Goal: Check status: Check status

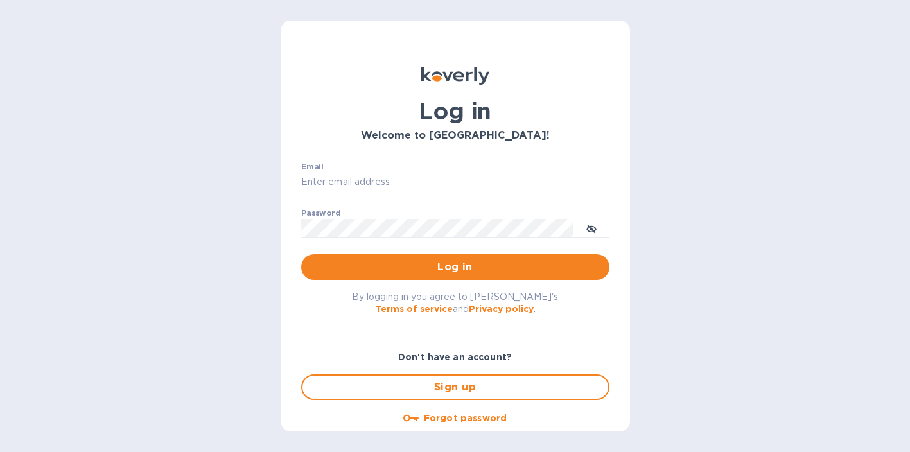
click at [333, 184] on input "Email" at bounding box center [455, 182] width 308 height 19
type input "jenny@balancedbusinessgroup.com"
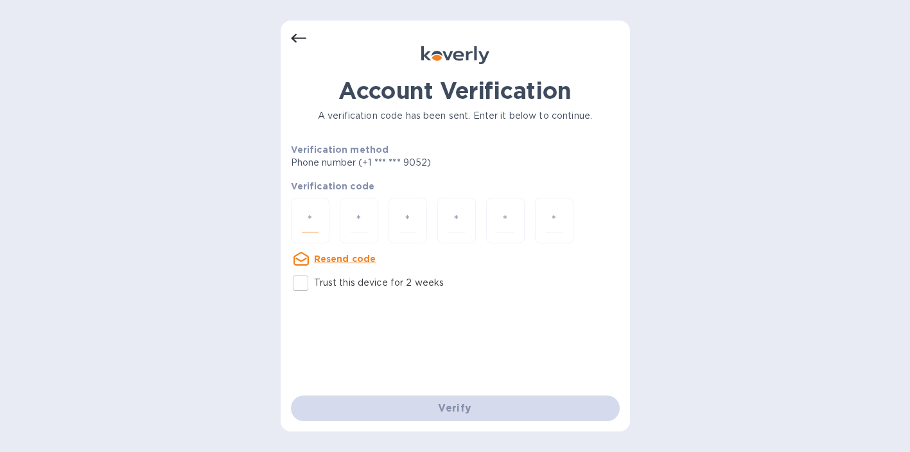
click at [308, 220] on input "number" at bounding box center [310, 221] width 17 height 24
type input "2"
type input "5"
type input "6"
type input "1"
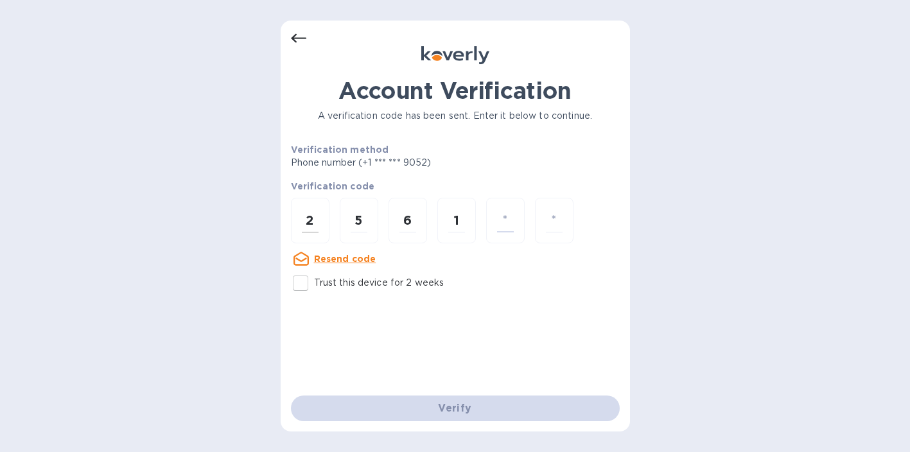
type input "6"
type input "1"
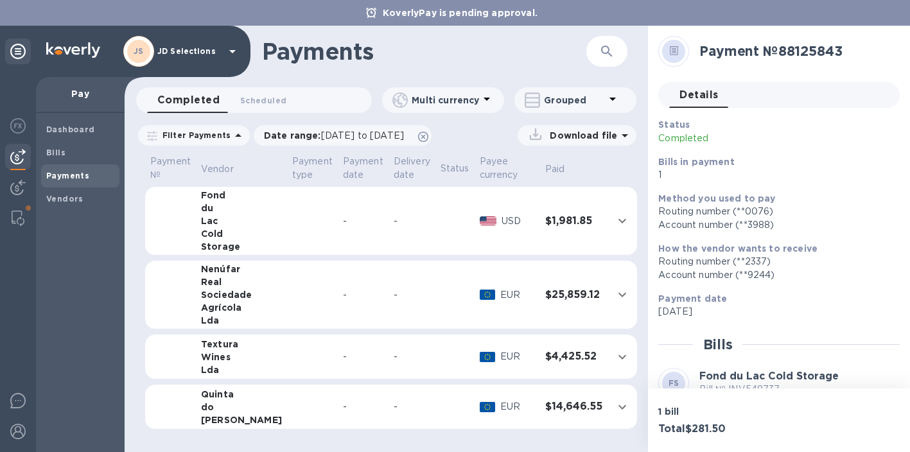
click at [208, 197] on div "Fond" at bounding box center [241, 195] width 81 height 13
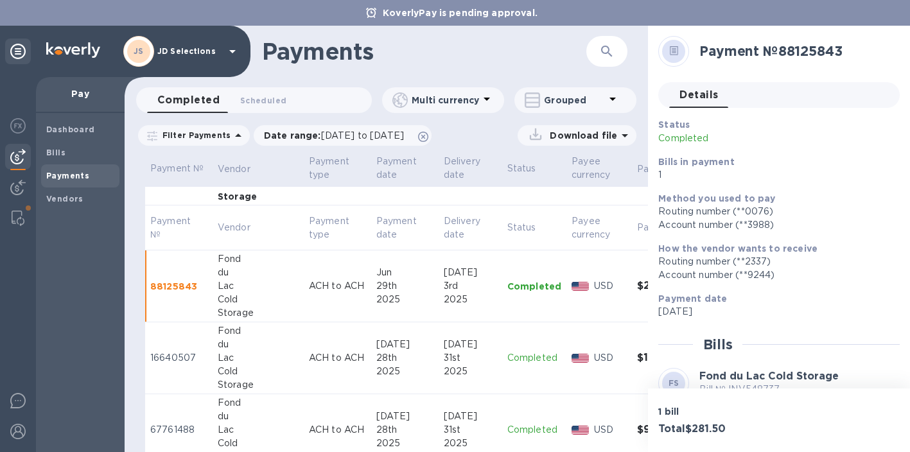
scroll to position [117, 0]
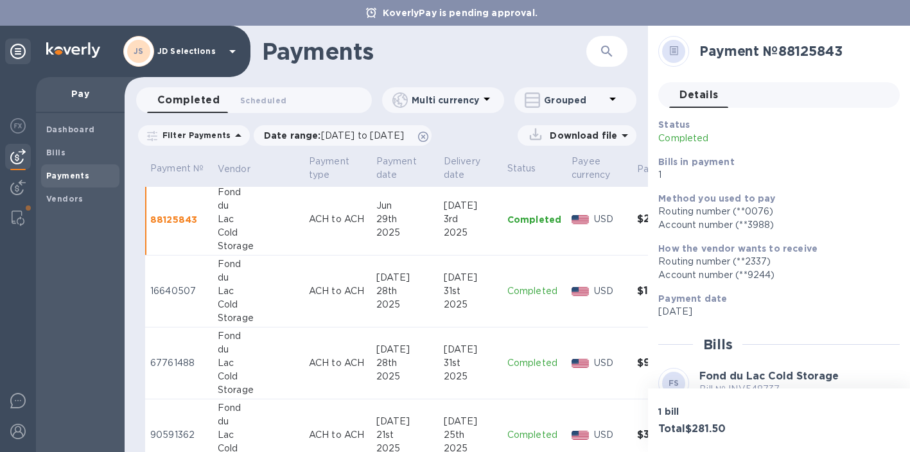
click at [239, 210] on div "du" at bounding box center [258, 205] width 81 height 13
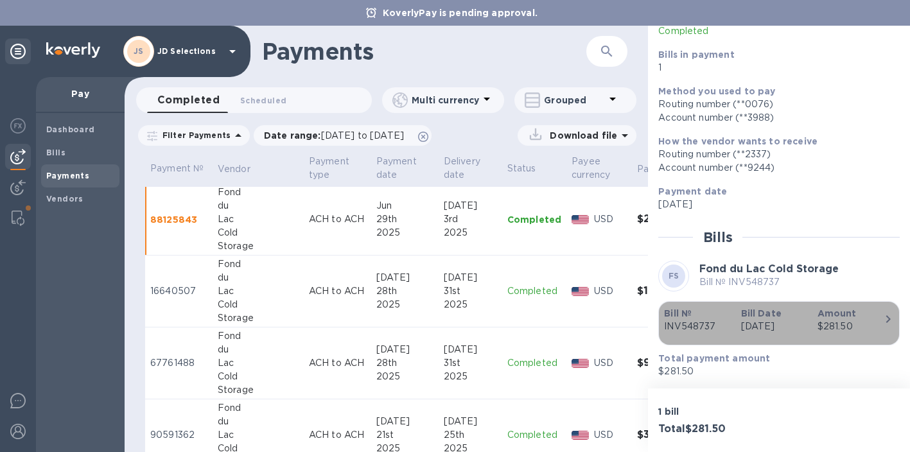
click at [799, 308] on p "Bill Date" at bounding box center [774, 313] width 66 height 13
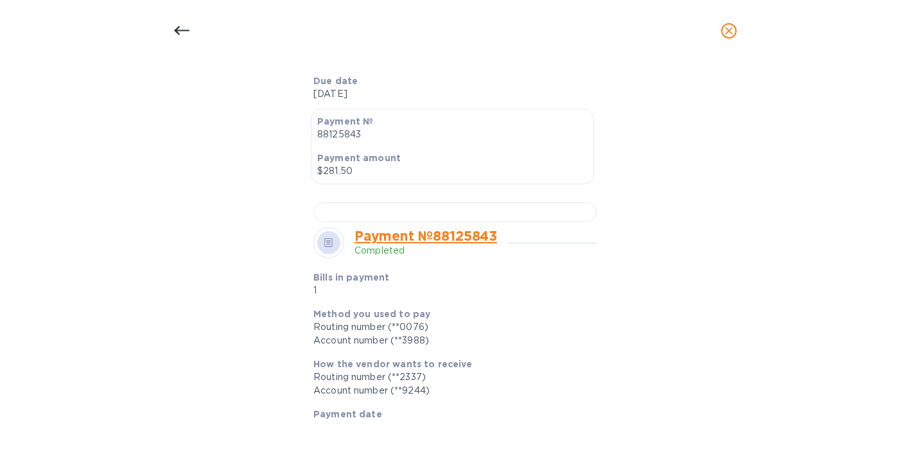
scroll to position [365, 0]
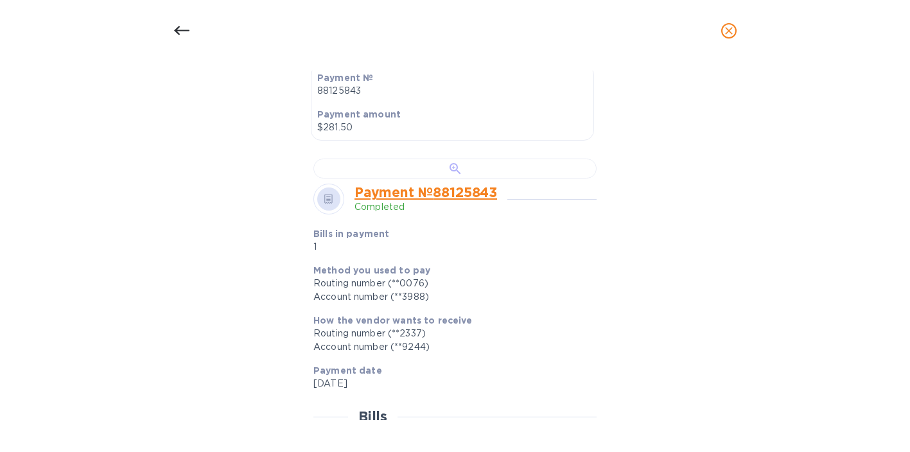
click at [454, 179] on div at bounding box center [455, 169] width 283 height 20
click at [181, 30] on icon at bounding box center [180, 30] width 15 height 9
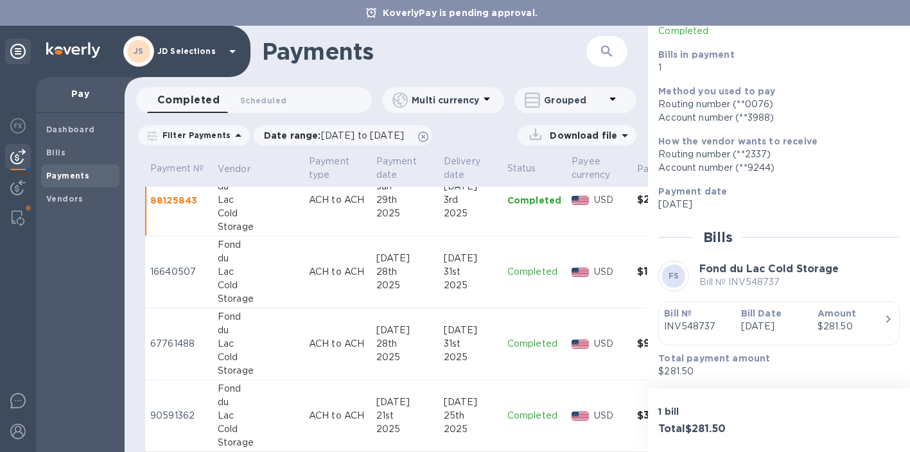
scroll to position [176, 0]
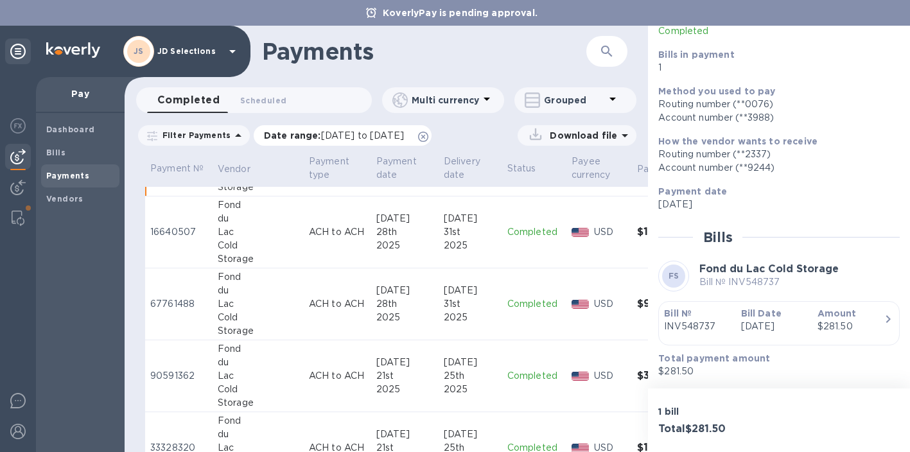
click at [432, 143] on div "Date range : [DATE] to [DATE]" at bounding box center [343, 135] width 178 height 21
click at [403, 136] on span "[DATE] to [DATE]" at bounding box center [362, 135] width 83 height 10
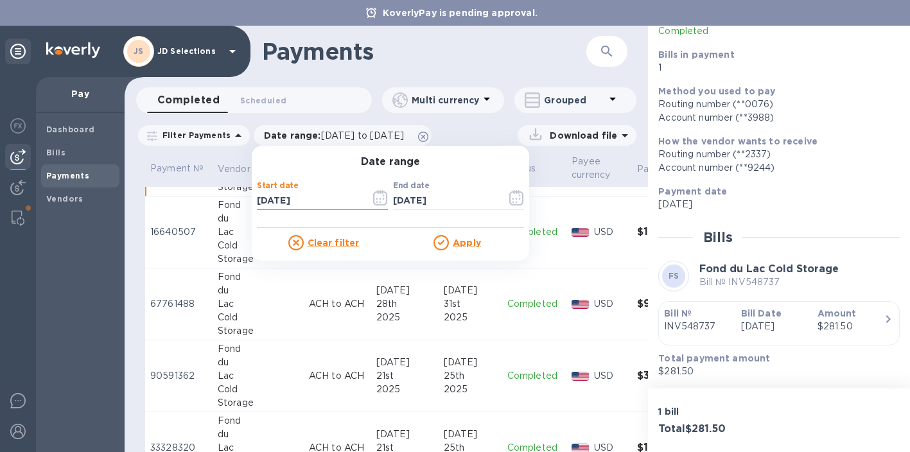
click at [288, 206] on input "[DATE]" at bounding box center [308, 200] width 103 height 19
click at [380, 198] on icon "button" at bounding box center [380, 197] width 14 height 15
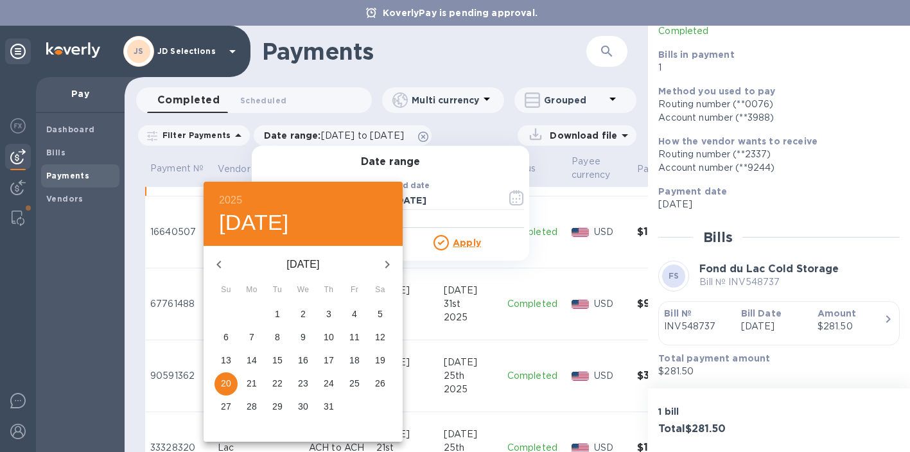
click at [225, 261] on icon "button" at bounding box center [218, 264] width 15 height 15
click at [233, 308] on span "1" at bounding box center [226, 314] width 23 height 13
type input "[DATE]"
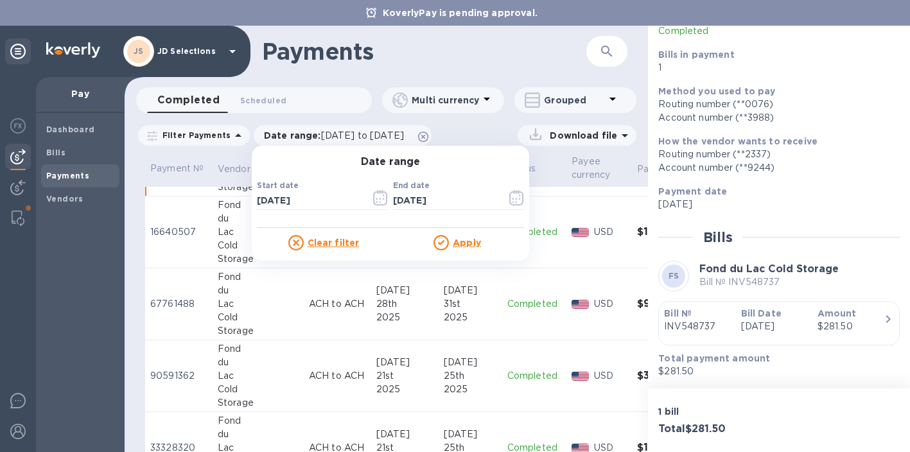
click at [453, 247] on u "Apply" at bounding box center [467, 243] width 28 height 10
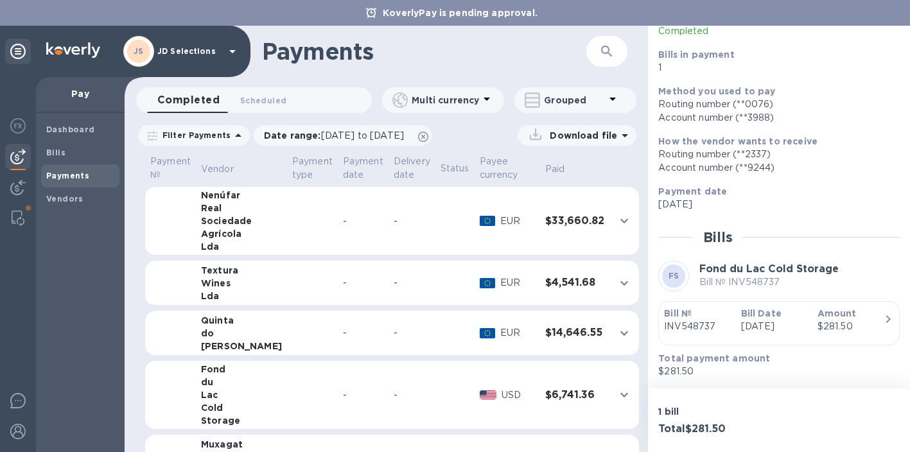
click at [201, 402] on td "Fond du Lac Cold Storage" at bounding box center [241, 395] width 91 height 69
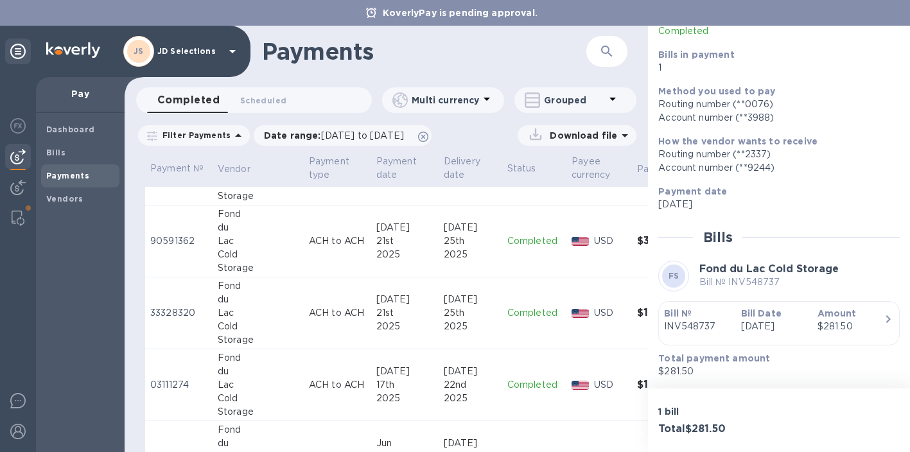
scroll to position [576, 0]
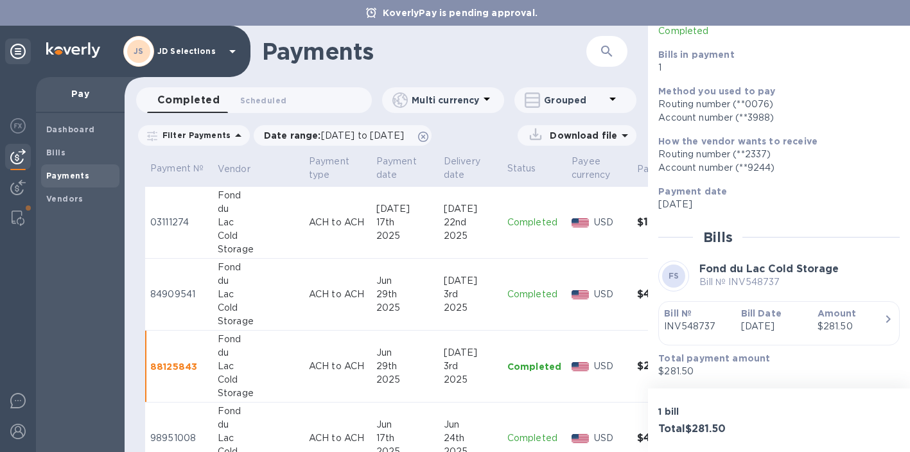
click at [377, 226] on div "17th" at bounding box center [405, 222] width 57 height 13
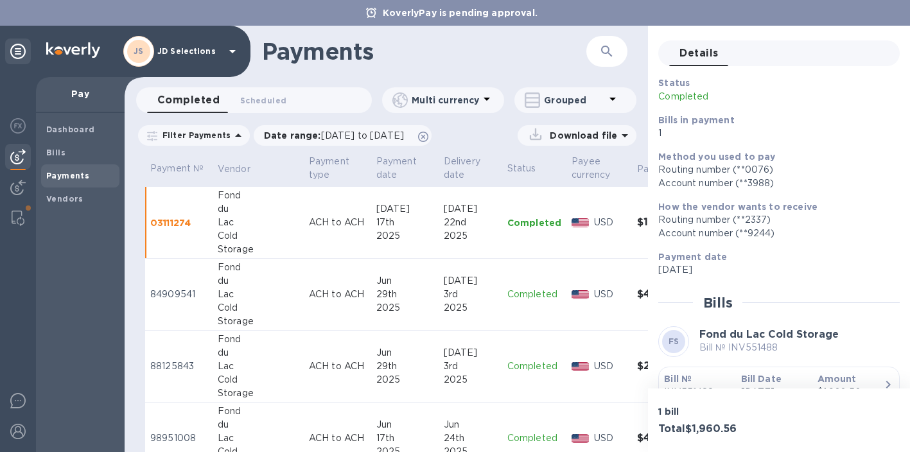
scroll to position [107, 0]
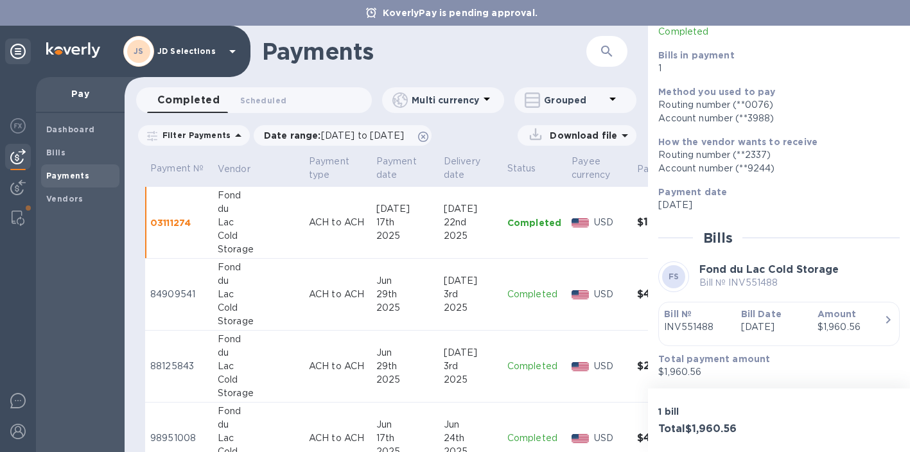
click at [745, 328] on p "[DATE]" at bounding box center [774, 327] width 66 height 13
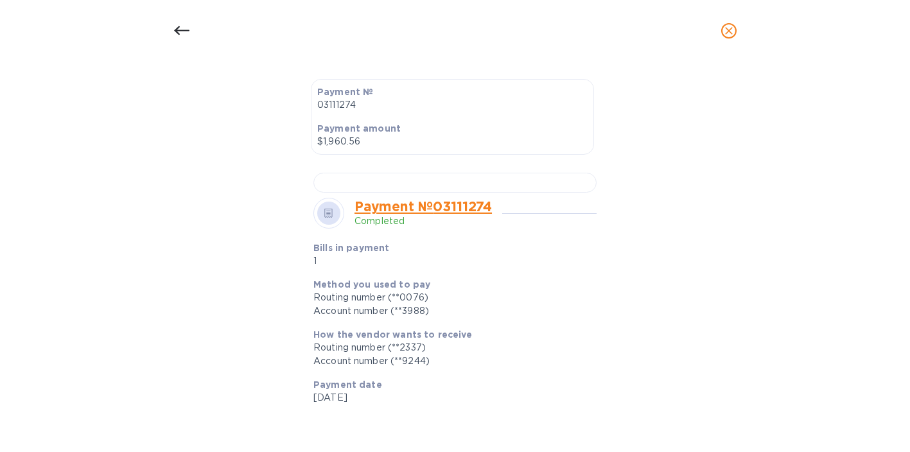
scroll to position [368, 0]
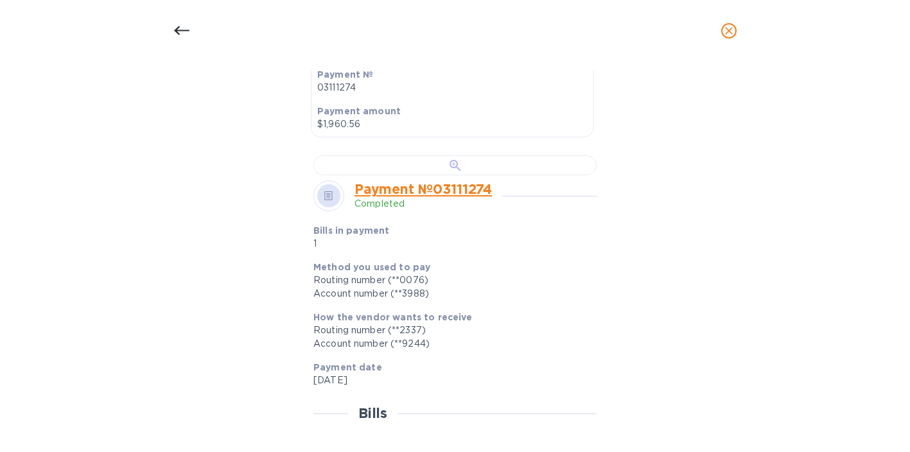
click at [517, 175] on div at bounding box center [455, 165] width 283 height 20
click at [180, 32] on icon at bounding box center [181, 30] width 15 height 15
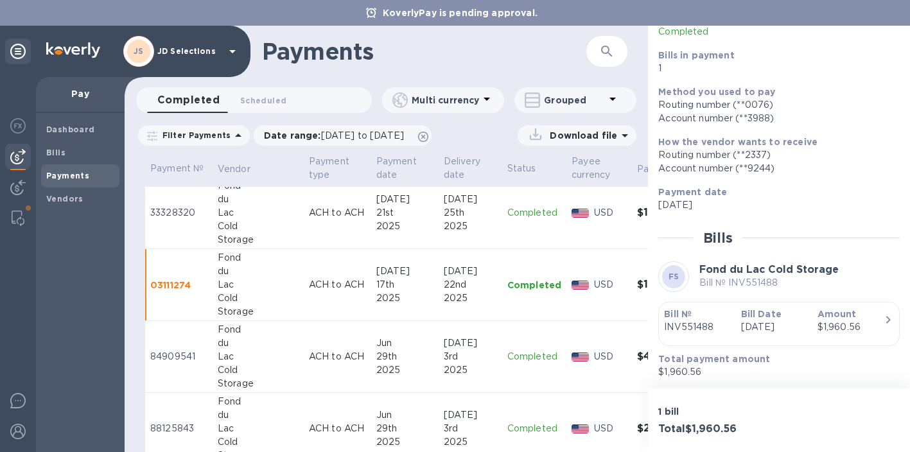
scroll to position [442, 0]
click at [444, 285] on div "25th" at bounding box center [470, 284] width 53 height 13
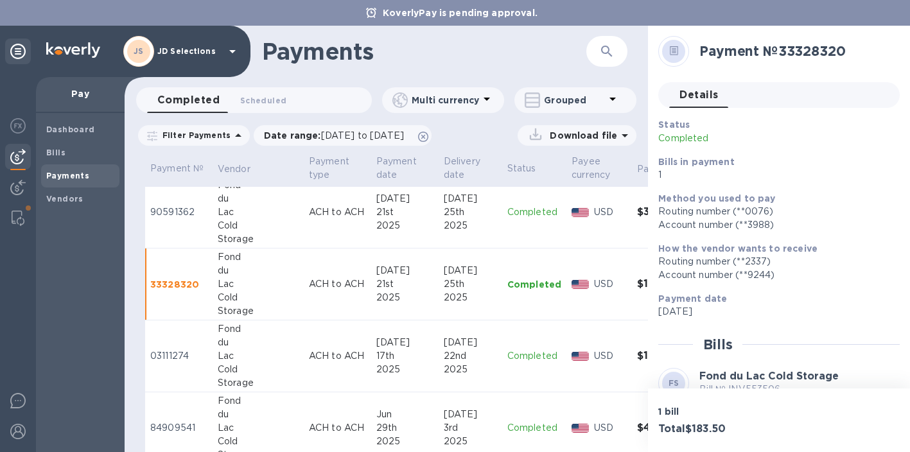
scroll to position [108, 0]
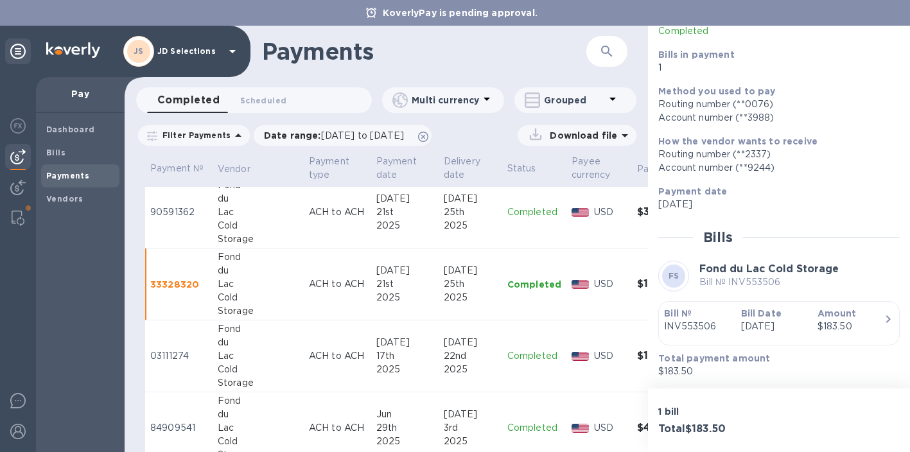
click at [750, 312] on b "Bill Date" at bounding box center [761, 313] width 40 height 10
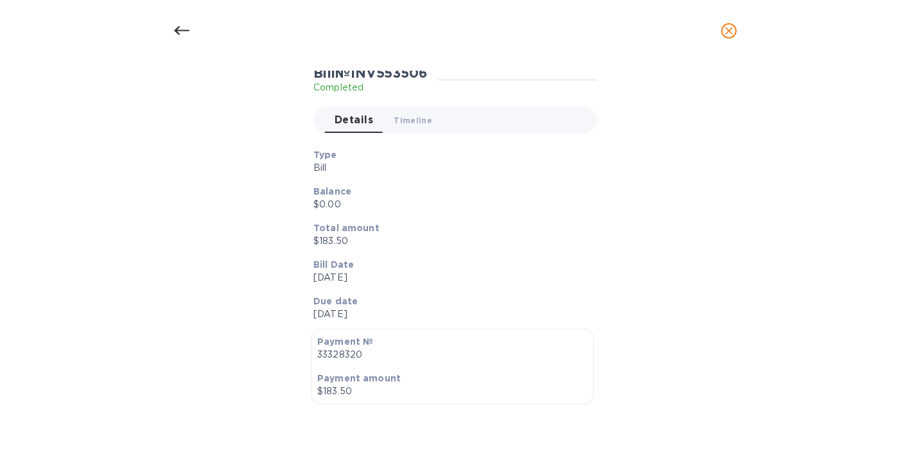
scroll to position [374, 0]
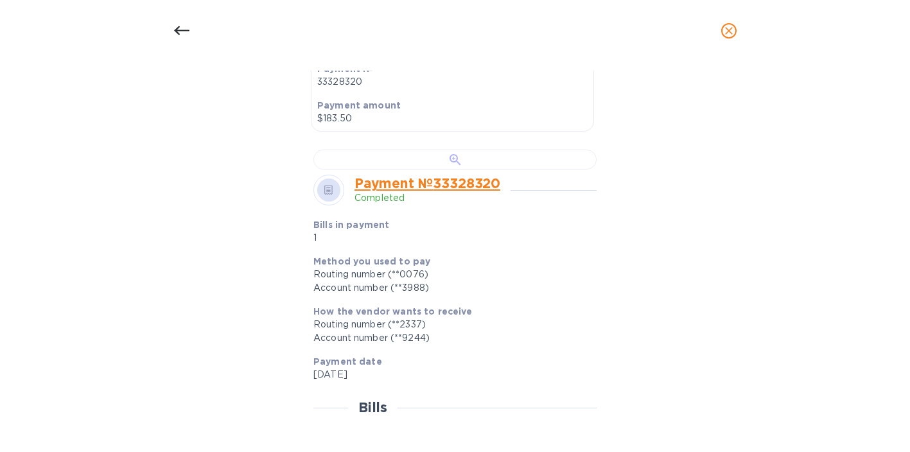
click at [521, 170] on div at bounding box center [455, 160] width 283 height 20
click at [196, 36] on div at bounding box center [181, 30] width 31 height 31
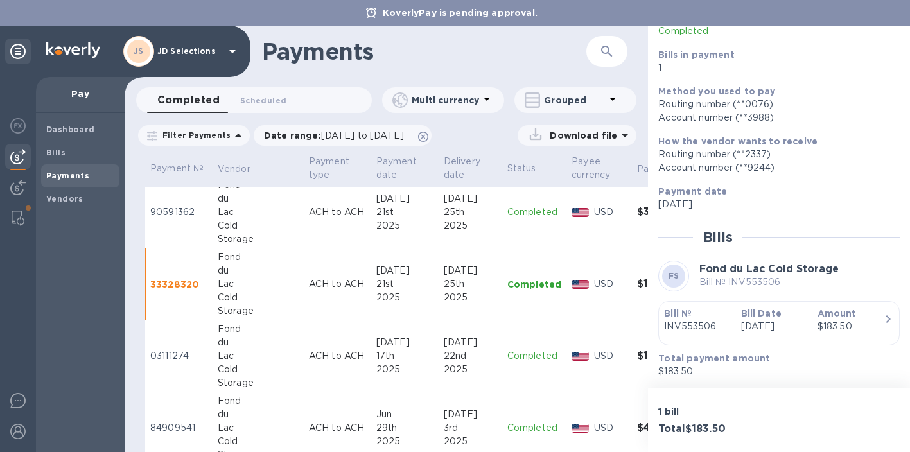
scroll to position [448, 0]
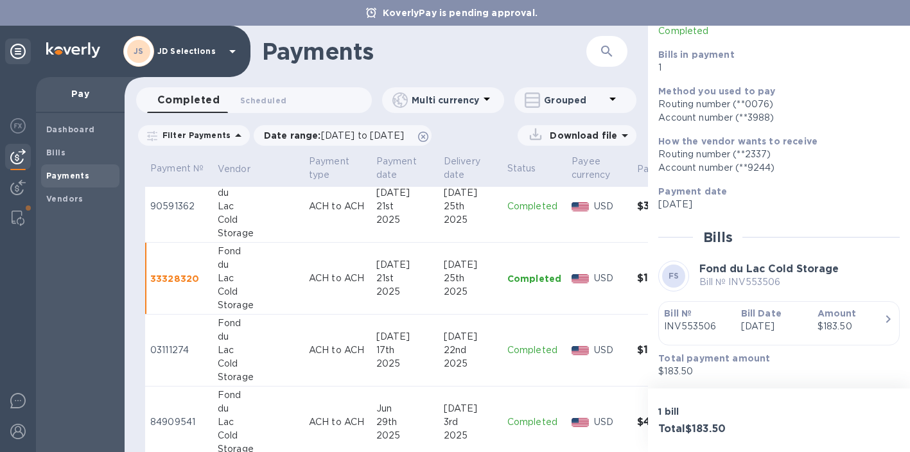
click at [304, 234] on td "ACH to ACH" at bounding box center [337, 207] width 67 height 72
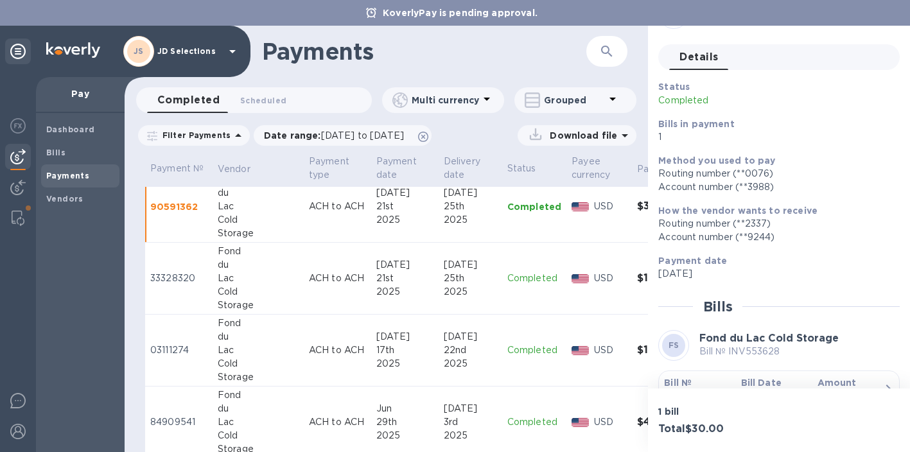
scroll to position [108, 0]
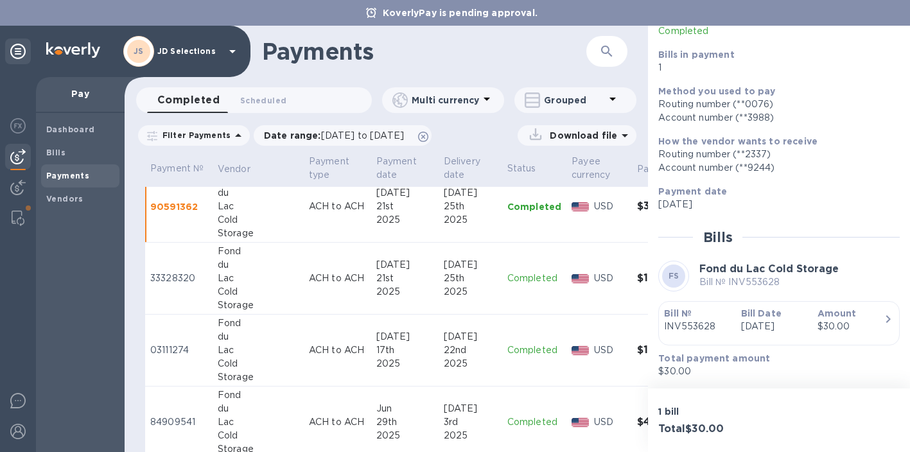
click at [703, 312] on p "Bill №" at bounding box center [697, 313] width 66 height 13
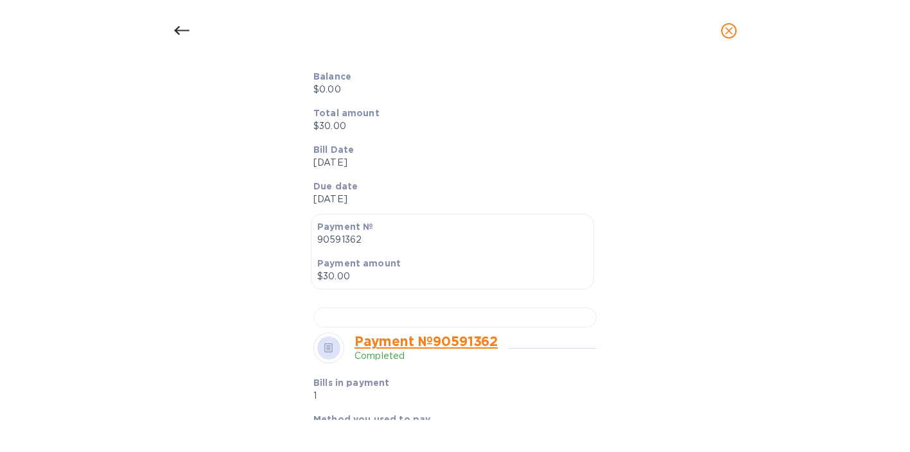
scroll to position [343, 0]
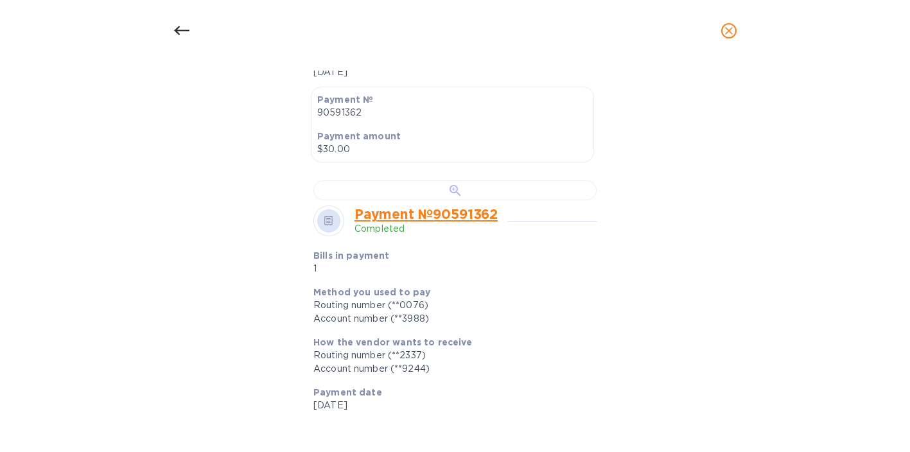
click at [508, 200] on div at bounding box center [455, 191] width 283 height 20
click at [193, 31] on div at bounding box center [181, 30] width 31 height 31
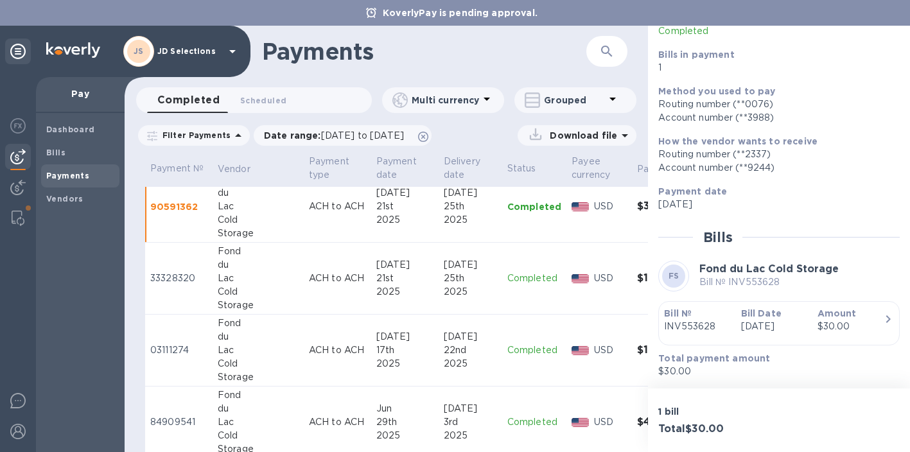
click at [382, 280] on div "21st" at bounding box center [405, 278] width 57 height 13
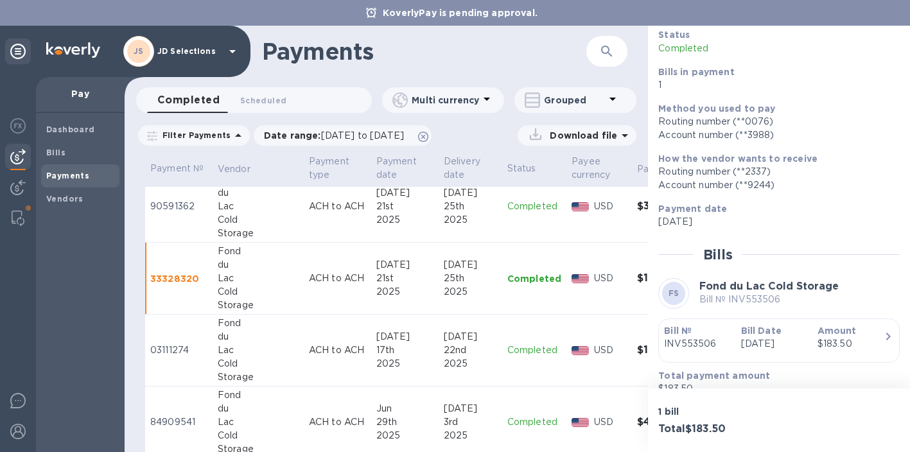
scroll to position [108, 0]
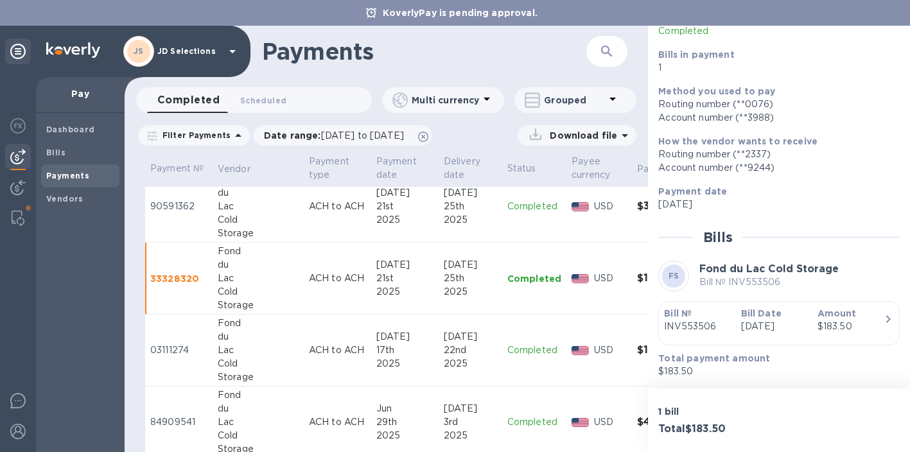
click at [710, 332] on p "INV553506" at bounding box center [697, 326] width 66 height 13
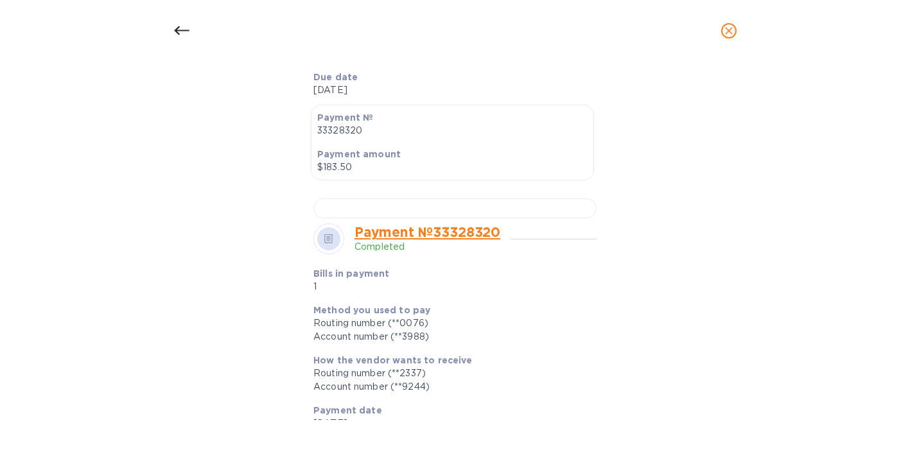
scroll to position [376, 0]
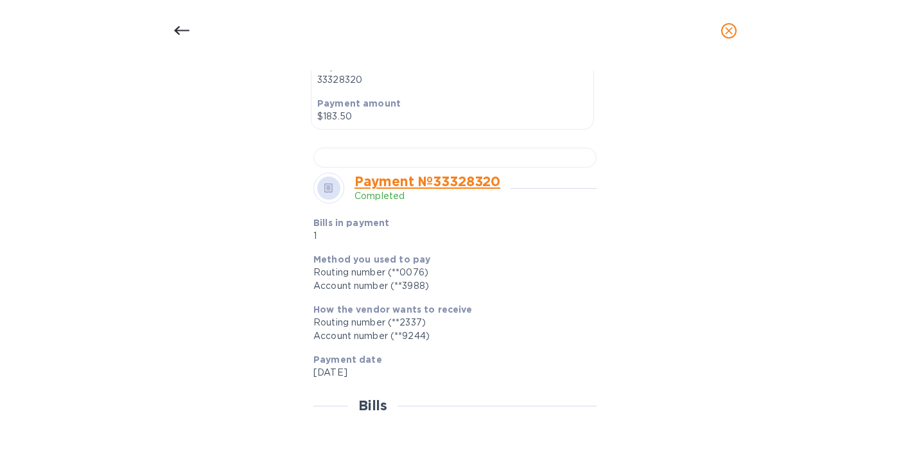
click at [445, 168] on div at bounding box center [455, 158] width 283 height 20
click at [177, 25] on icon at bounding box center [181, 30] width 15 height 15
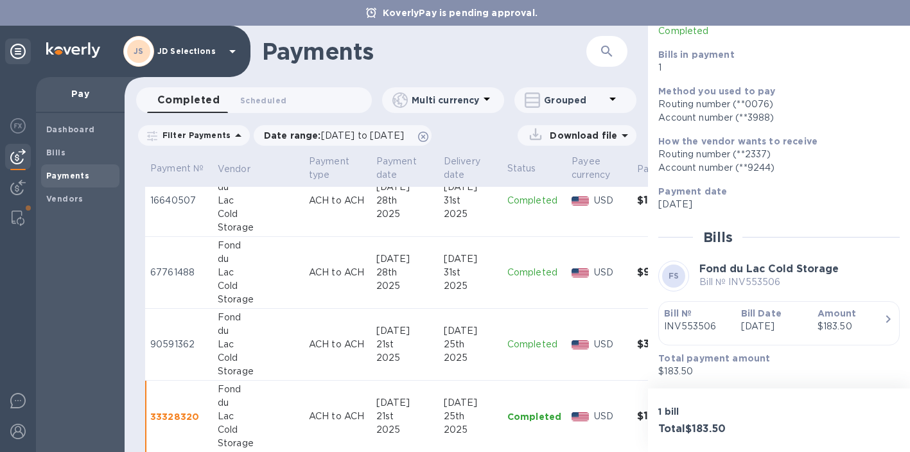
scroll to position [274, 0]
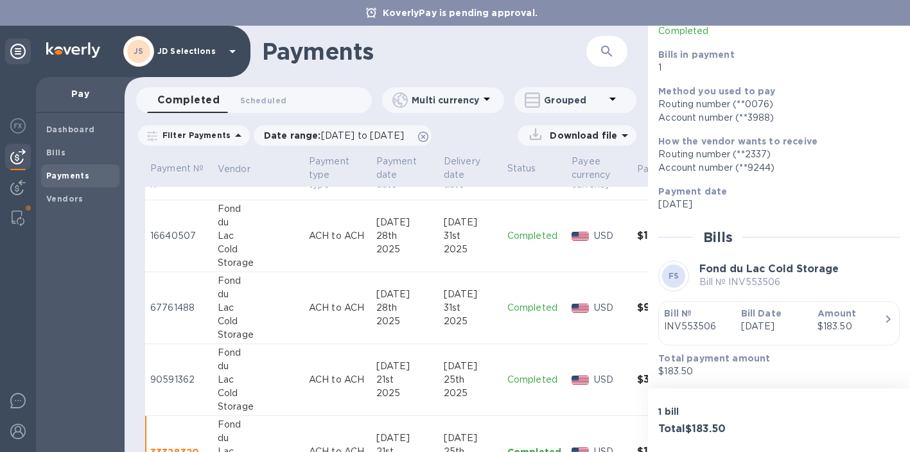
click at [304, 247] on td "ACH to ACH" at bounding box center [337, 236] width 67 height 72
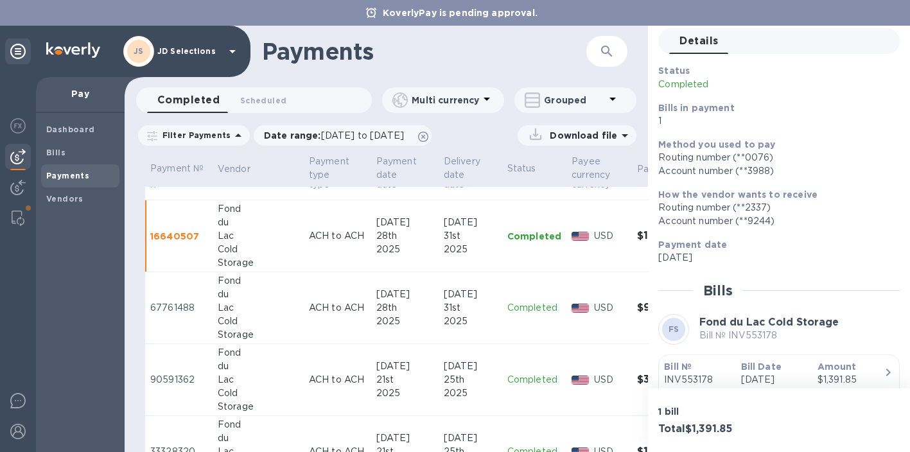
scroll to position [108, 0]
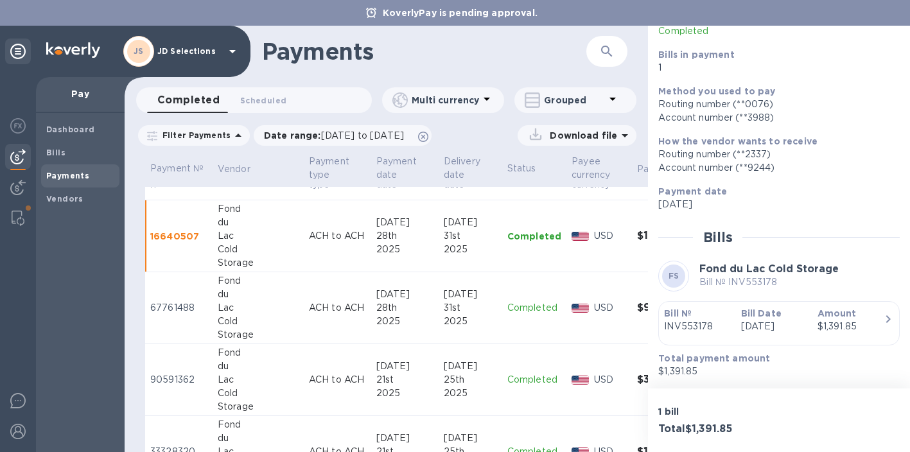
click at [793, 308] on p "Bill Date" at bounding box center [774, 313] width 66 height 13
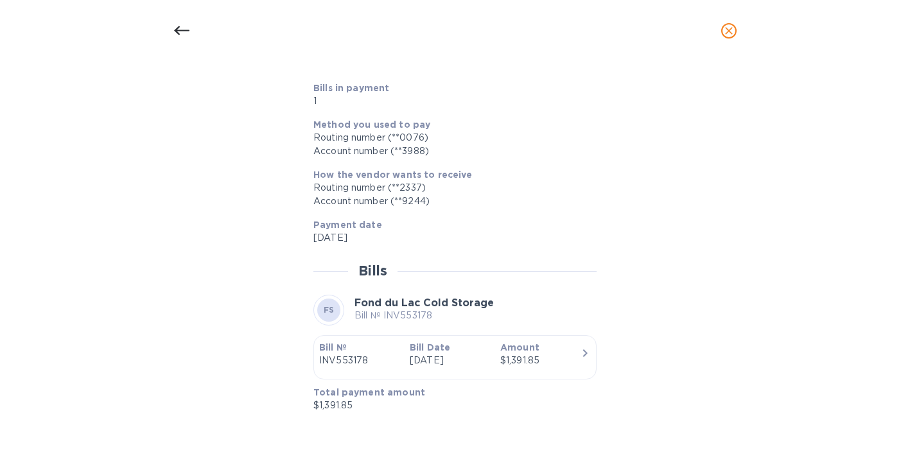
scroll to position [583, 0]
click at [486, 33] on div at bounding box center [455, 23] width 283 height 20
click at [184, 26] on icon at bounding box center [181, 30] width 15 height 15
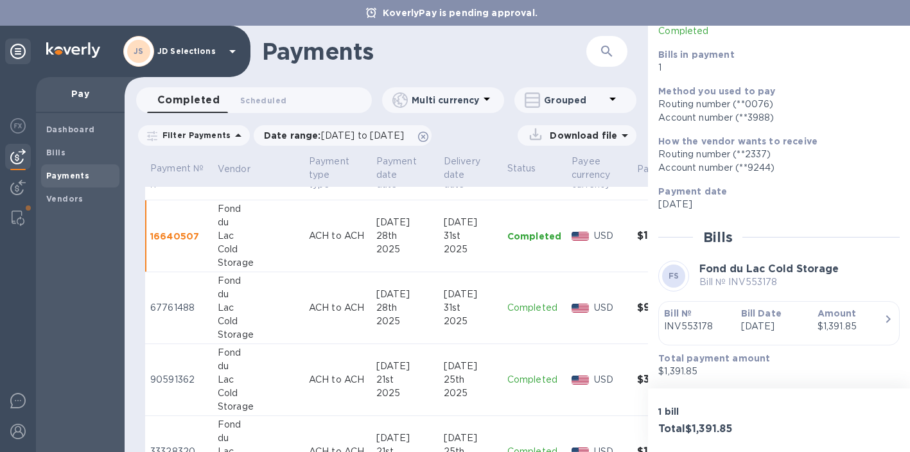
scroll to position [261, 0]
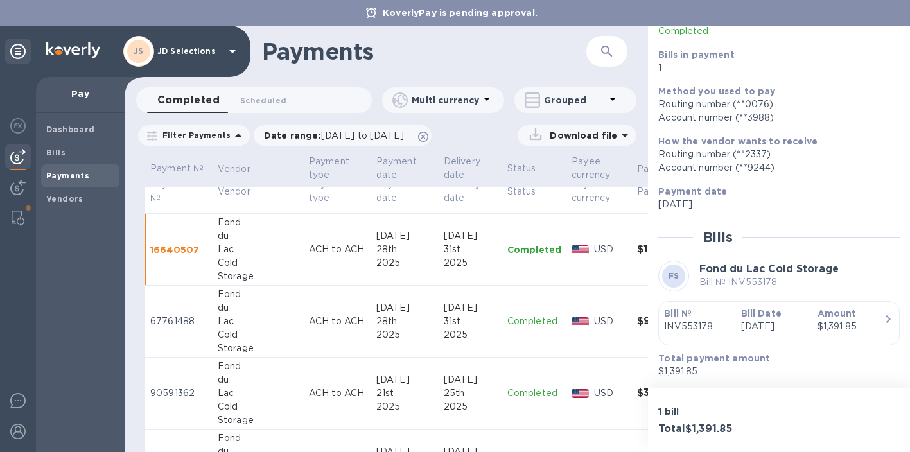
click at [377, 325] on div "28th" at bounding box center [405, 321] width 57 height 13
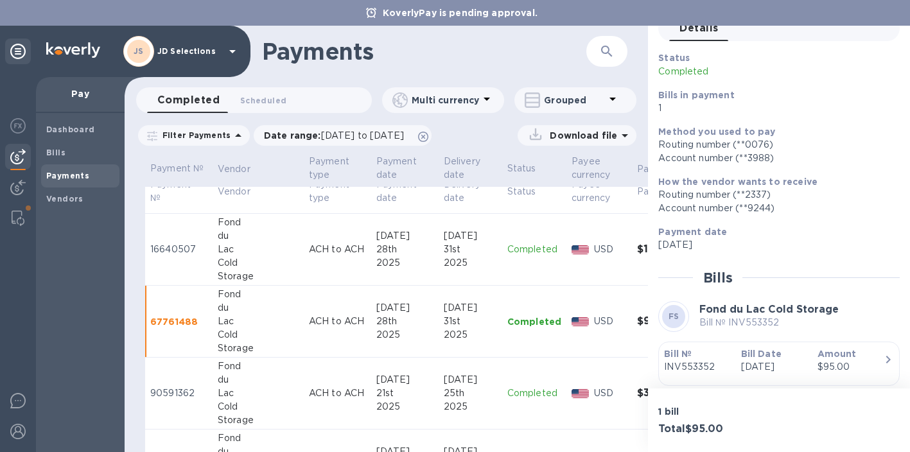
scroll to position [108, 0]
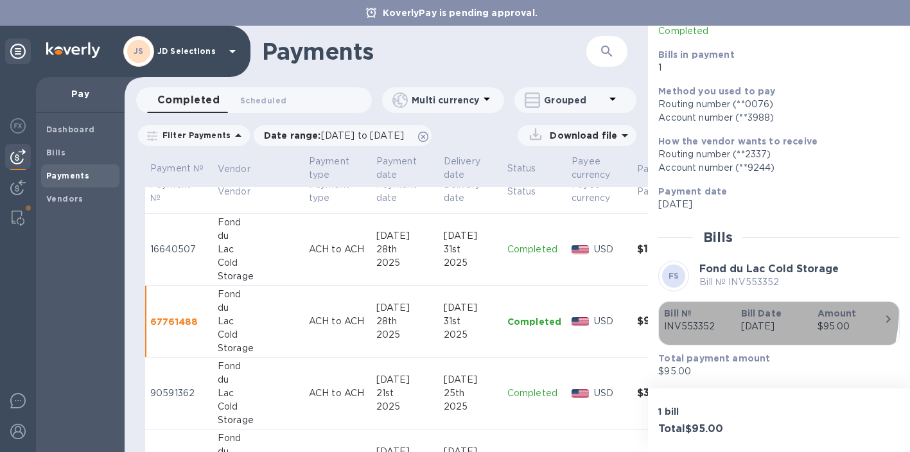
click at [741, 308] on b "Bill Date" at bounding box center [761, 313] width 40 height 10
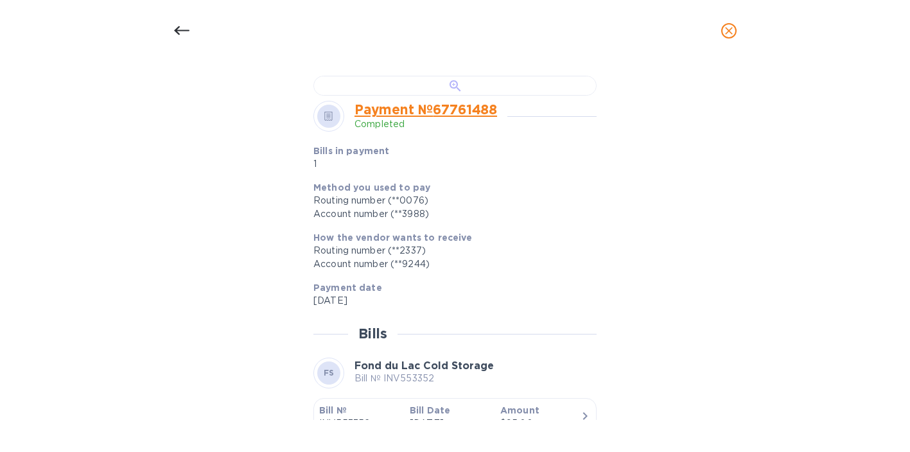
scroll to position [450, 0]
click at [456, 94] on div at bounding box center [455, 84] width 283 height 20
